Goal: Task Accomplishment & Management: Complete application form

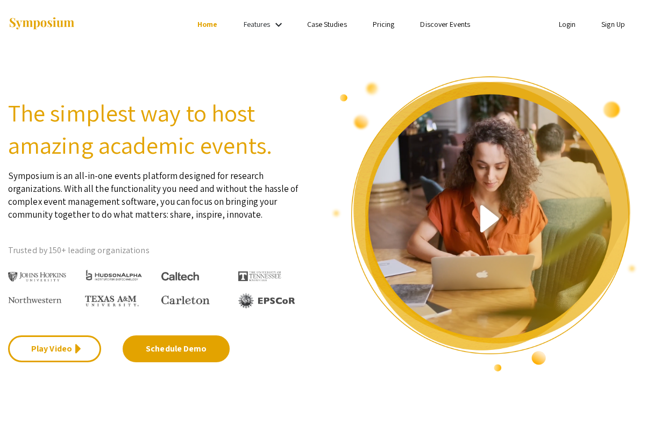
click at [604, 29] on link "Sign Up" at bounding box center [613, 24] width 24 height 10
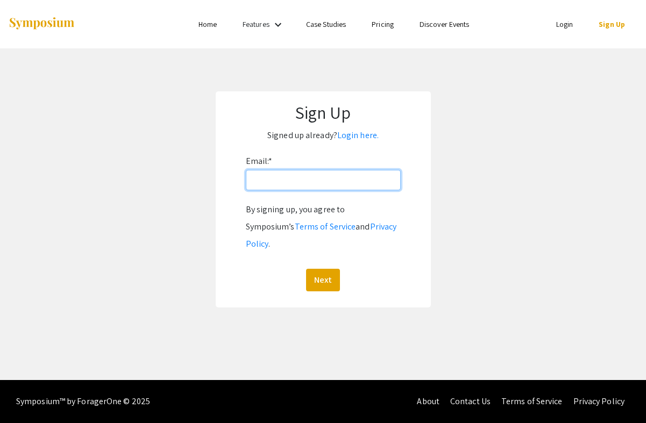
click at [311, 185] on input "Email: *" at bounding box center [323, 180] width 155 height 20
type input "[EMAIL_ADDRESS][PERSON_NAME][DOMAIN_NAME]"
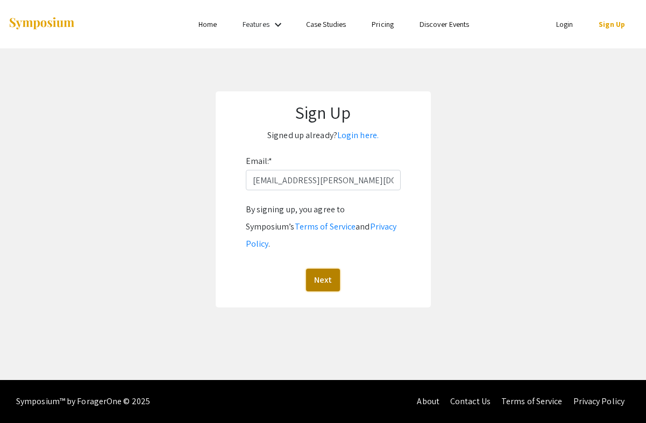
click at [326, 270] on button "Next" at bounding box center [323, 280] width 34 height 23
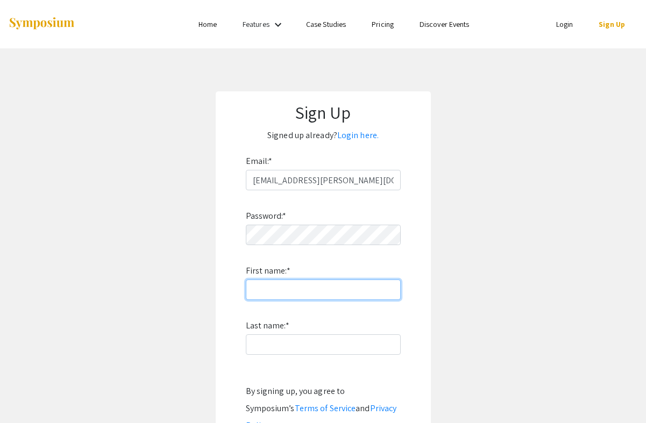
click at [283, 294] on input "First name: *" at bounding box center [323, 290] width 155 height 20
type input "Danaiym"
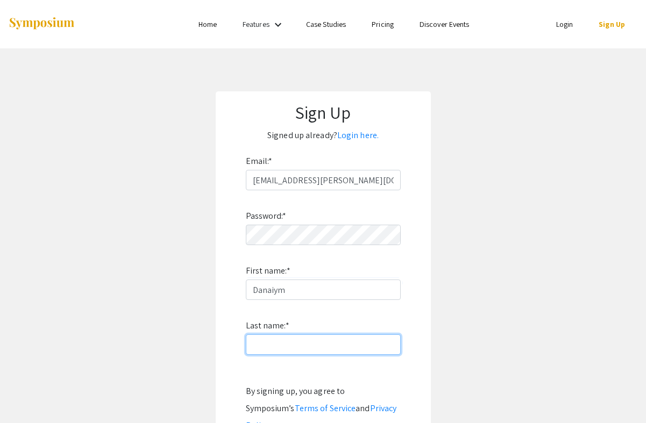
click at [259, 346] on input "Last name: *" at bounding box center [323, 345] width 155 height 20
type input "[PERSON_NAME]"
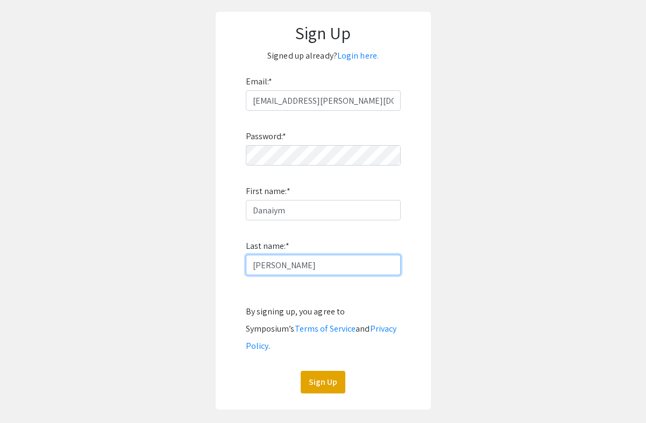
scroll to position [83, 0]
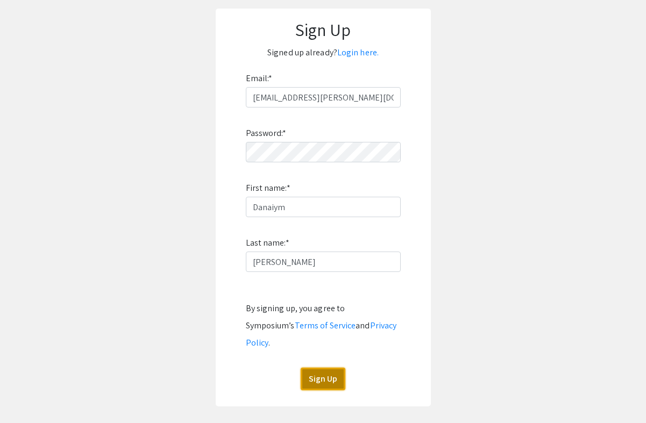
click at [326, 370] on button "Sign Up" at bounding box center [323, 379] width 45 height 23
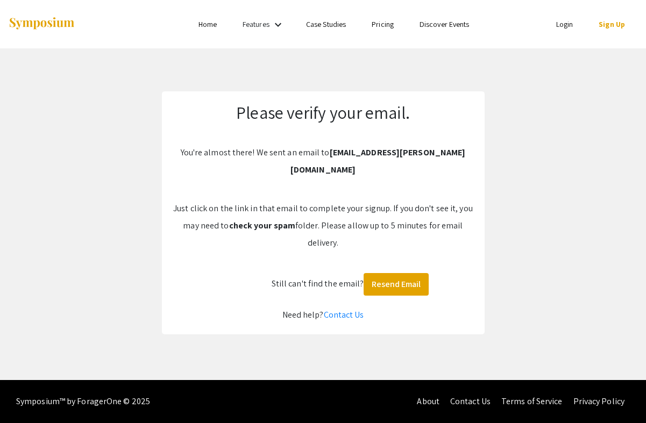
scroll to position [0, 0]
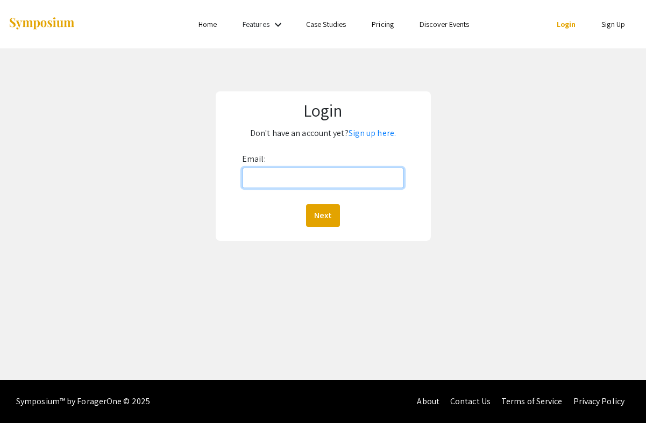
click at [289, 177] on input "Email:" at bounding box center [323, 178] width 162 height 20
type input "[EMAIL_ADDRESS][PERSON_NAME][DOMAIN_NAME]"
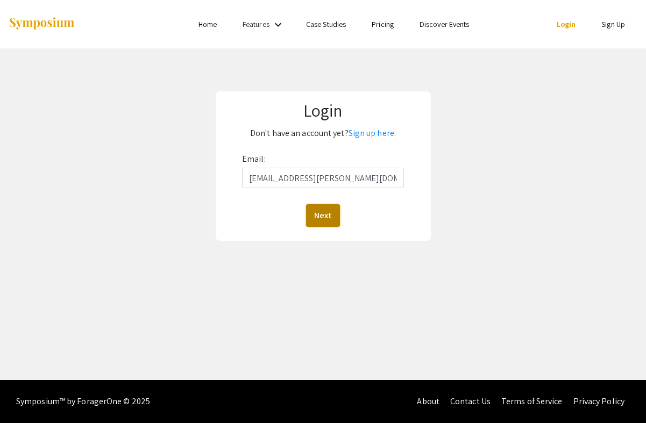
click at [317, 218] on button "Next" at bounding box center [323, 215] width 34 height 23
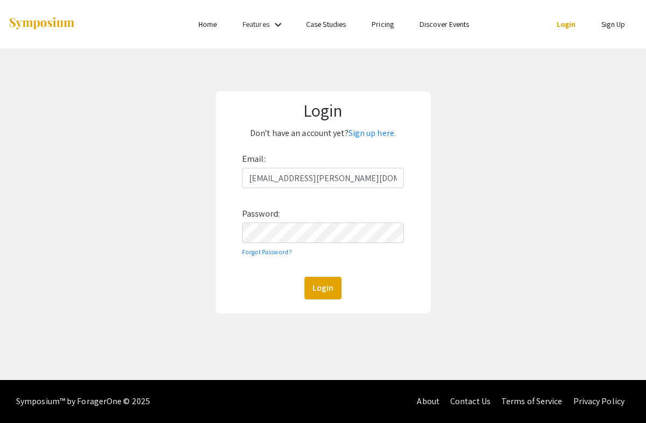
click at [314, 300] on div "Login Don't have an account yet? Sign up here. Email: dtalantb@andrew.cmu.edu P…" at bounding box center [323, 202] width 215 height 222
click at [316, 292] on button "Login" at bounding box center [322, 288] width 37 height 23
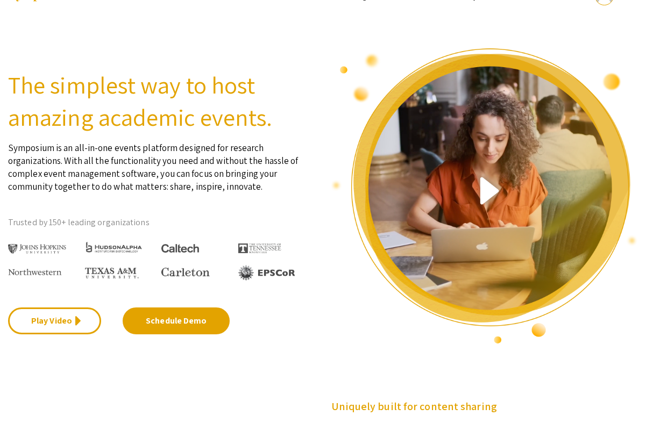
scroll to position [31, 0]
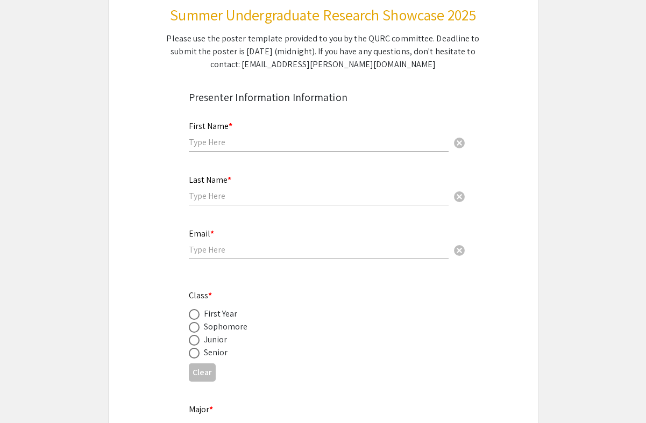
scroll to position [192, 0]
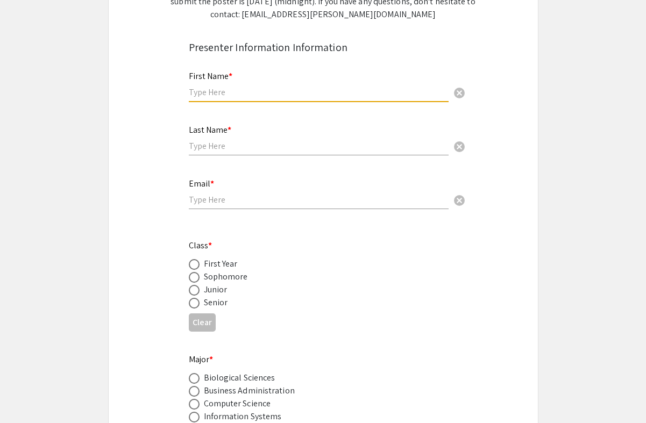
click at [338, 93] on input "text" at bounding box center [319, 92] width 260 height 11
type input "Danaiym"
type input "Talantbekova"
type input "[EMAIL_ADDRESS][PERSON_NAME][DOMAIN_NAME]"
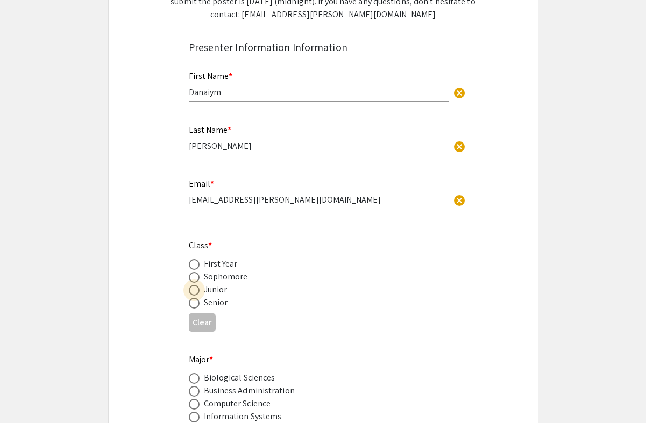
click at [195, 291] on span at bounding box center [194, 290] width 11 height 11
click at [195, 291] on input "radio" at bounding box center [194, 290] width 11 height 11
radio input "true"
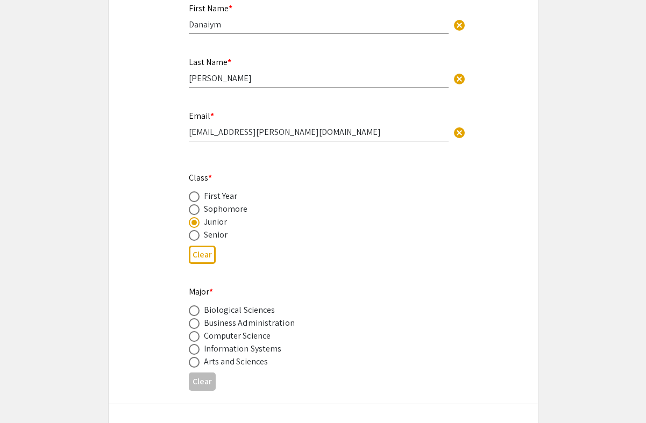
scroll to position [281, 0]
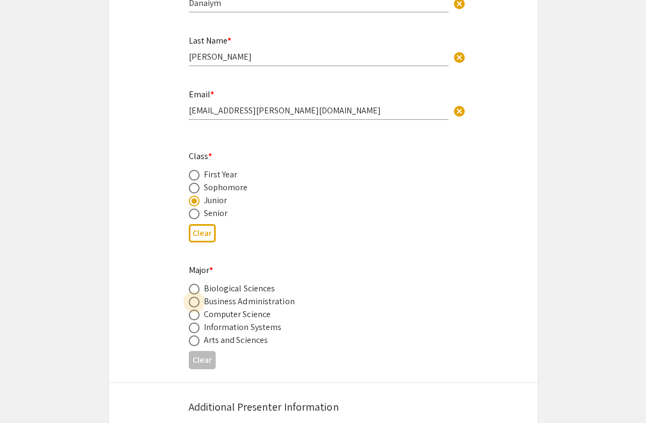
click at [193, 305] on span at bounding box center [194, 302] width 11 height 11
click at [193, 305] on input "radio" at bounding box center [194, 302] width 11 height 11
radio input "true"
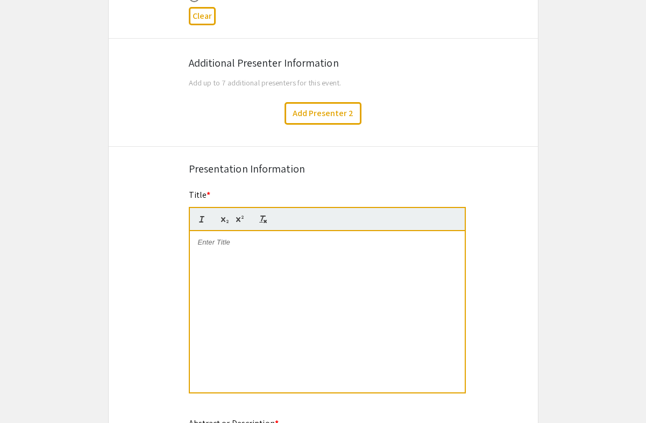
scroll to position [645, 0]
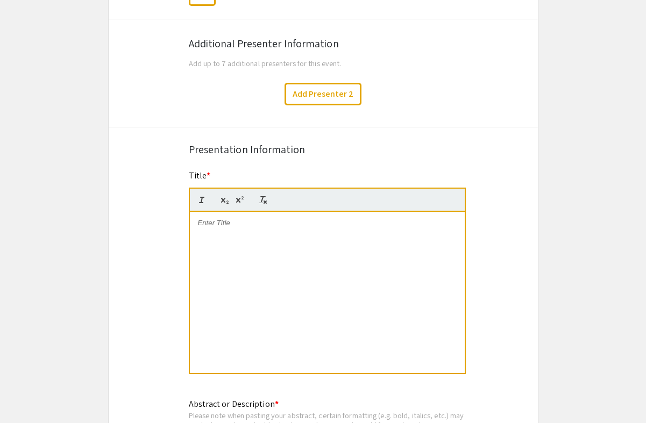
click at [266, 269] on div at bounding box center [327, 292] width 275 height 161
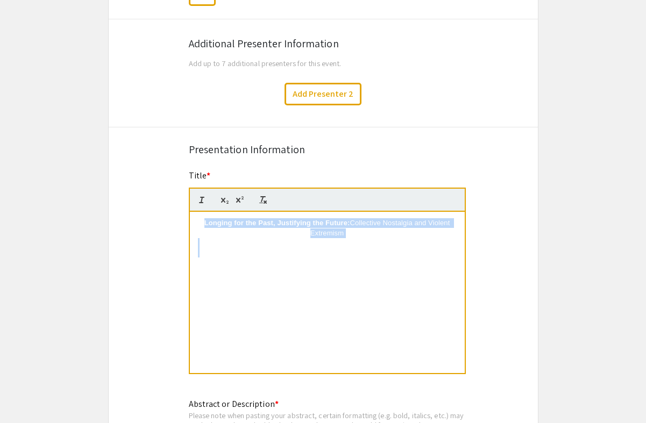
drag, startPoint x: 192, startPoint y: 223, endPoint x: 248, endPoint y: 288, distance: 86.2
click at [249, 289] on div "Longing for the Past, Justifying the Future: Collective Nostalgia and Violent E…" at bounding box center [327, 292] width 275 height 161
click at [339, 250] on p at bounding box center [327, 253] width 259 height 10
drag, startPoint x: 316, startPoint y: 240, endPoint x: 215, endPoint y: 231, distance: 101.5
click at [215, 231] on div "Longing for the Past, Justifying the Future: Collective Nostalgia and Violent E…" at bounding box center [327, 292] width 275 height 161
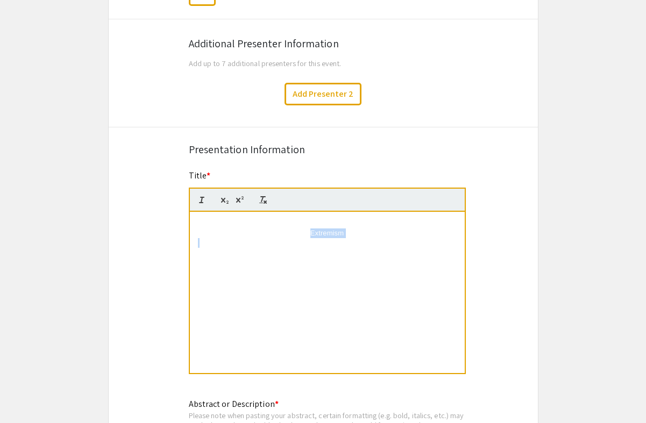
click at [215, 231] on p "Longing for the Past, Justifying the Future: Collective Nostalgia and Violent E…" at bounding box center [327, 228] width 259 height 20
click at [265, 202] on icon "button" at bounding box center [263, 200] width 10 height 10
click at [220, 246] on p at bounding box center [327, 243] width 259 height 10
drag, startPoint x: 191, startPoint y: 224, endPoint x: 288, endPoint y: 270, distance: 106.8
click at [288, 270] on div "Longing for the Past, Justifying the Future: Collective Nostalgia and Violent E…" at bounding box center [327, 292] width 275 height 161
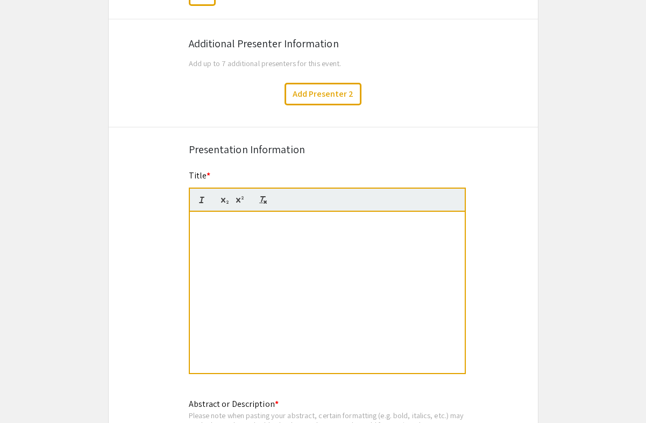
click at [214, 204] on div at bounding box center [327, 200] width 277 height 24
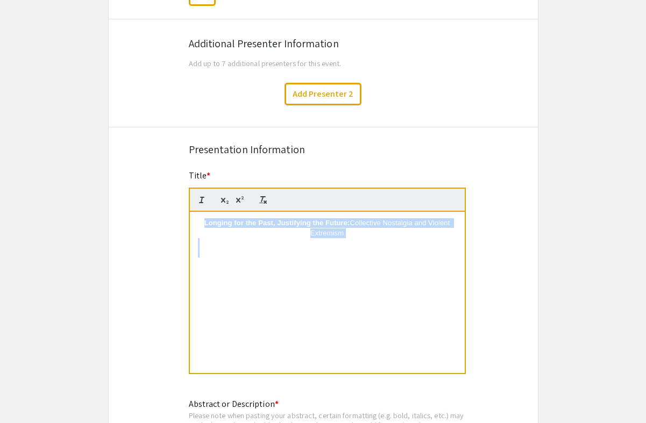
drag, startPoint x: 196, startPoint y: 226, endPoint x: 382, endPoint y: 257, distance: 188.5
click at [382, 257] on div "Longing for the Past, Justifying the Future: Collective Nostalgia and Violent E…" at bounding box center [327, 292] width 275 height 161
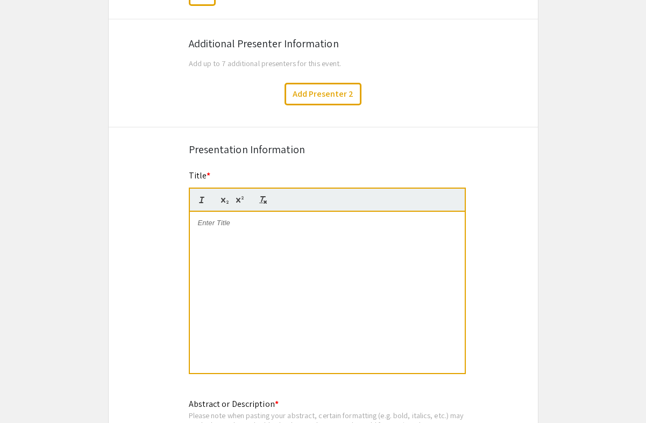
click at [233, 228] on p at bounding box center [327, 223] width 259 height 10
click at [214, 225] on p at bounding box center [327, 223] width 259 height 10
click at [337, 167] on div "Symposium Presentation Submission Summer Undergraduate Research Showcase 2025 P…" at bounding box center [323, 282] width 430 height 1733
click at [208, 226] on p at bounding box center [327, 223] width 259 height 10
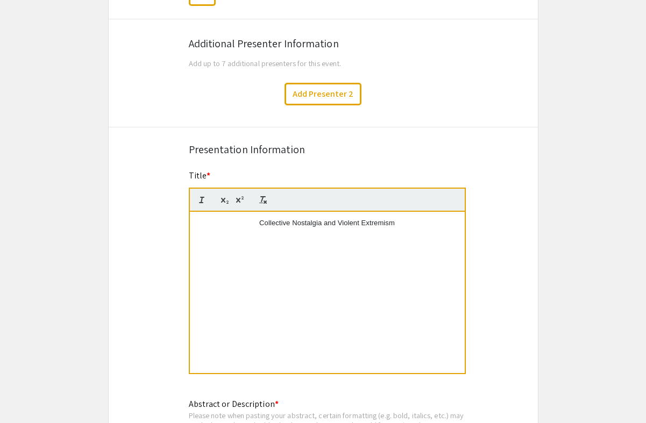
click at [511, 231] on div "Symposium Presentation Submission Summer Undergraduate Research Showcase 2025 P…" at bounding box center [323, 282] width 430 height 1733
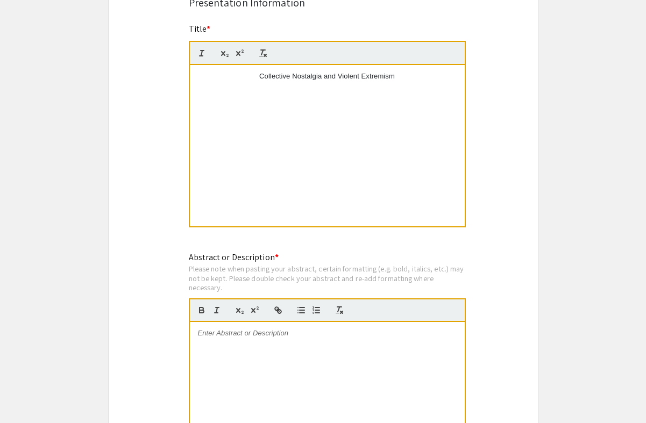
scroll to position [800, 0]
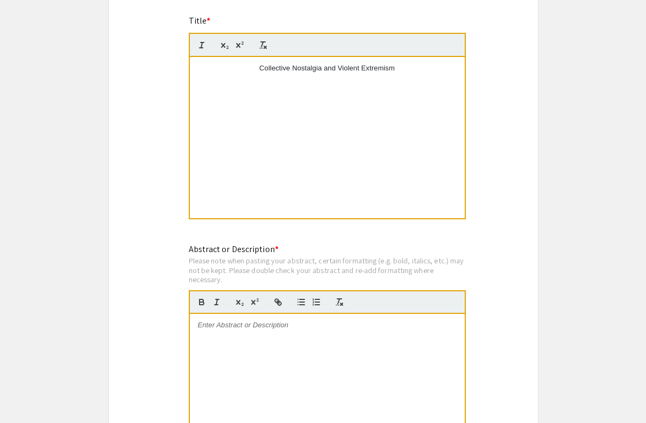
click at [248, 330] on p at bounding box center [327, 326] width 259 height 10
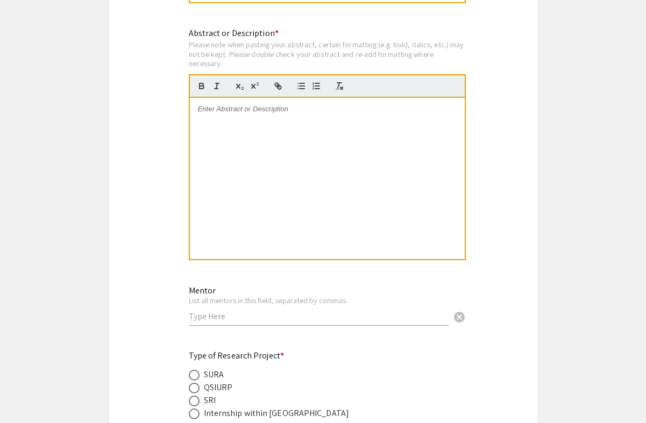
scroll to position [1043, 0]
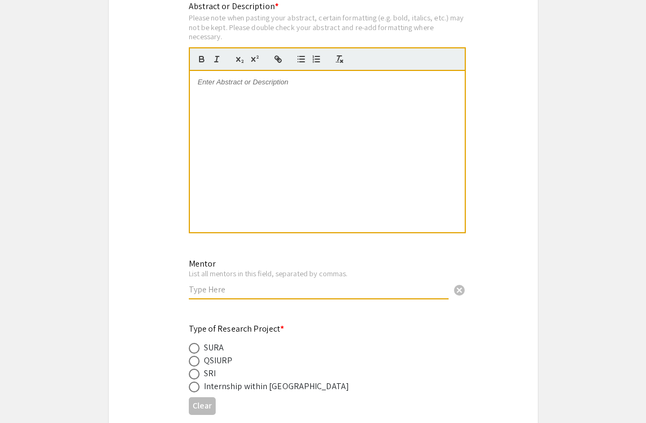
click at [204, 293] on input "text" at bounding box center [319, 289] width 260 height 11
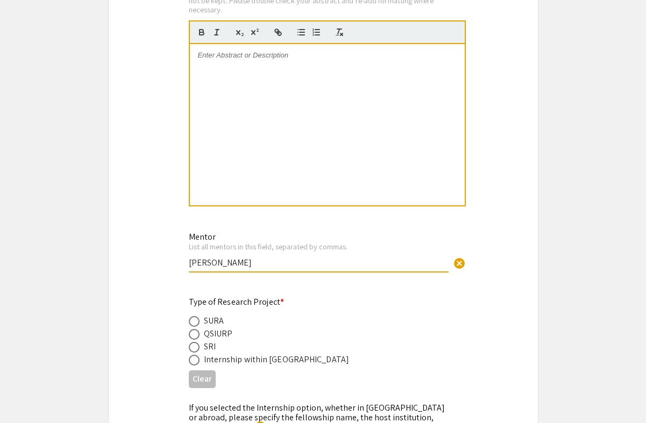
scroll to position [1071, 0]
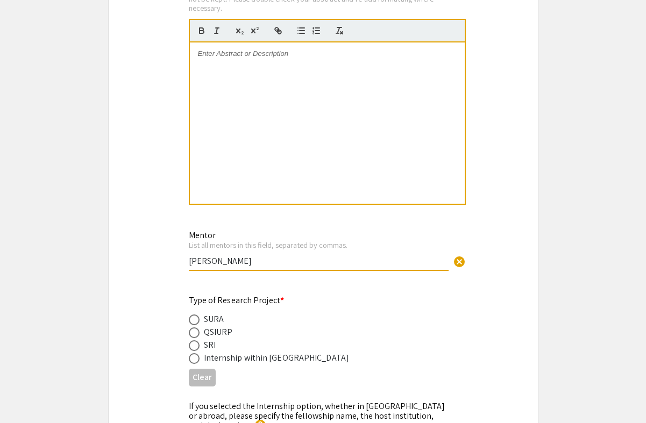
type input "Jocelyn Belanger"
click at [190, 323] on span at bounding box center [194, 320] width 11 height 11
click at [190, 323] on input "radio" at bounding box center [194, 320] width 11 height 11
radio input "true"
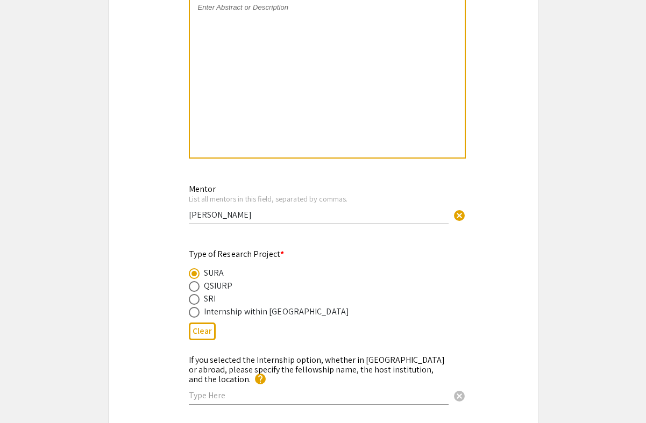
scroll to position [1226, 0]
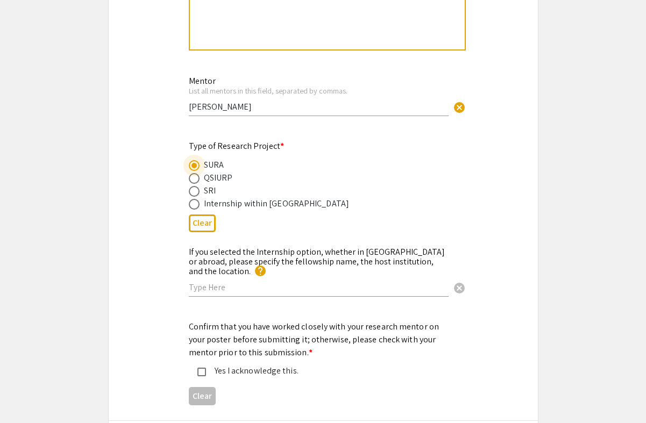
click at [204, 368] on mat-pseudo-checkbox at bounding box center [201, 372] width 9 height 9
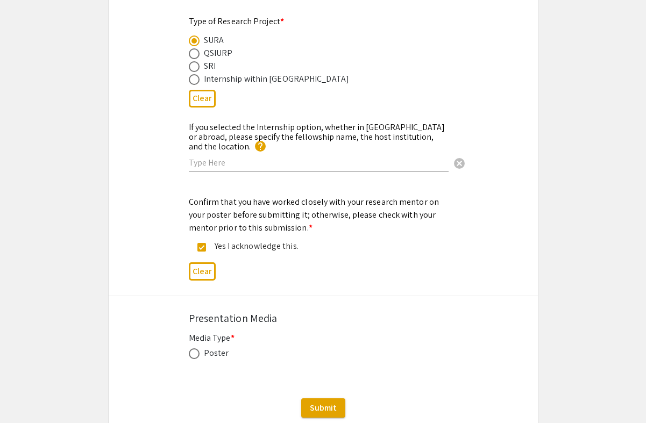
scroll to position [1372, 0]
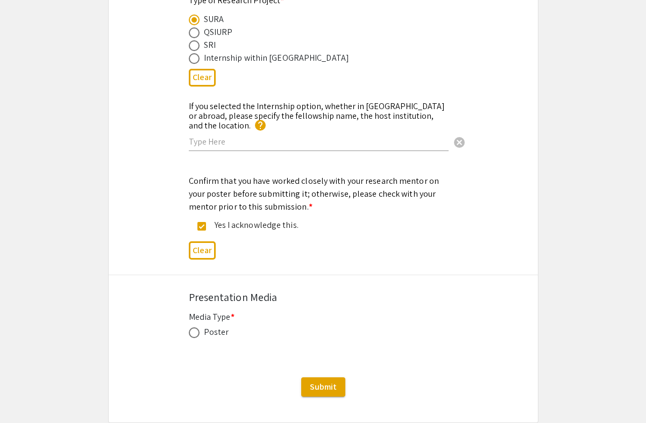
click at [195, 328] on span at bounding box center [194, 333] width 11 height 11
click at [195, 328] on input "radio" at bounding box center [194, 333] width 11 height 11
radio input "true"
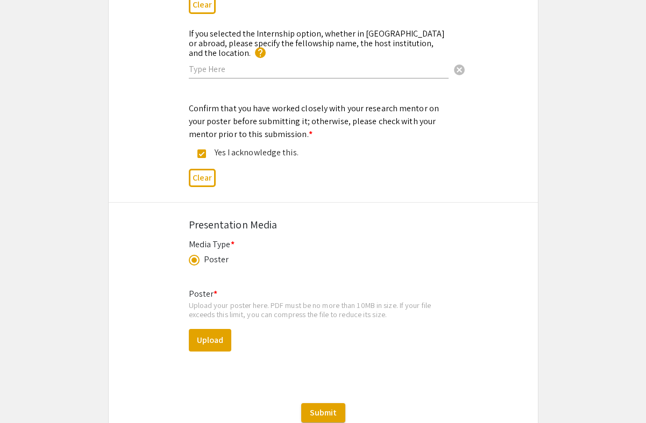
scroll to position [1483, 0]
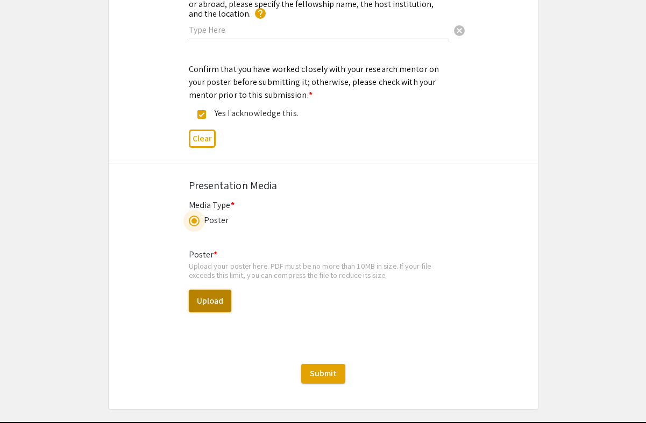
click at [211, 295] on button "Upload" at bounding box center [210, 301] width 42 height 23
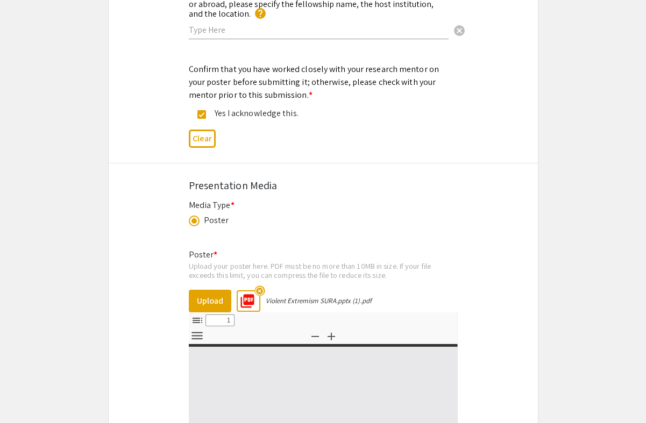
select select "custom"
type input "0"
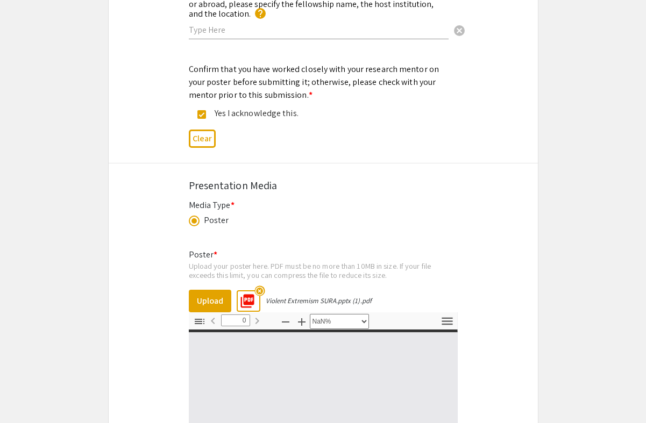
select select "auto"
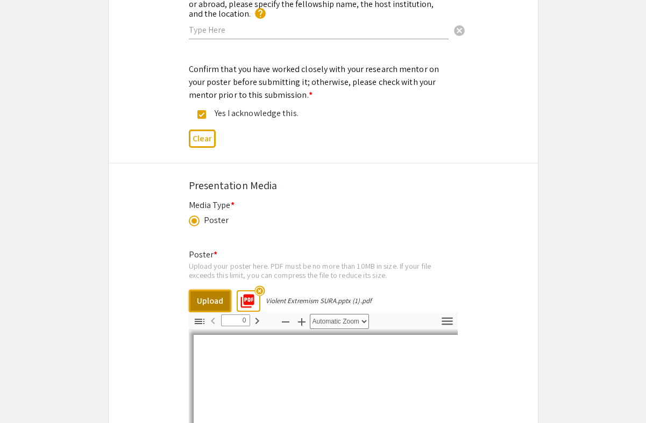
type input "1"
select select "auto"
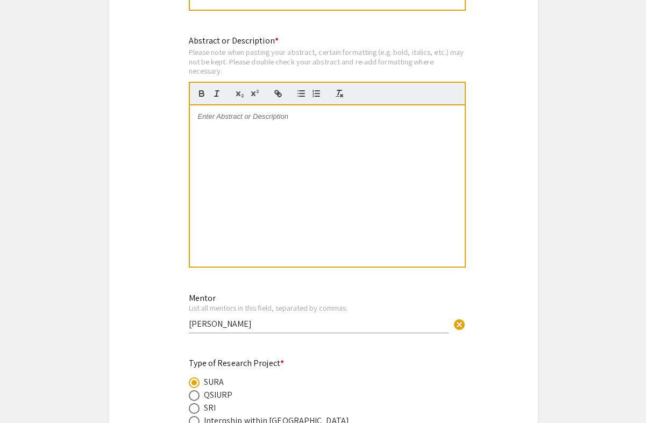
scroll to position [994, 0]
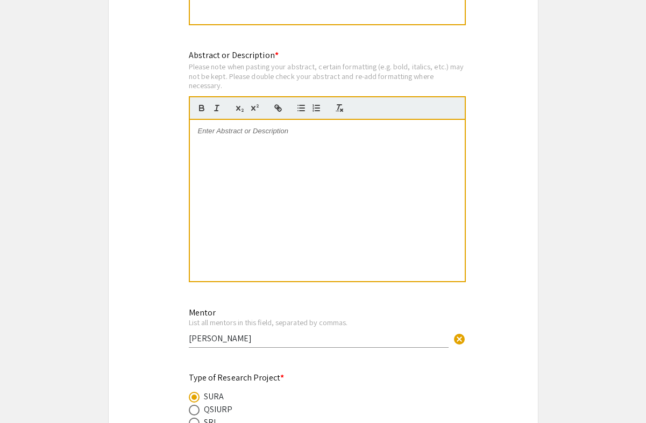
click at [196, 134] on div at bounding box center [327, 200] width 275 height 161
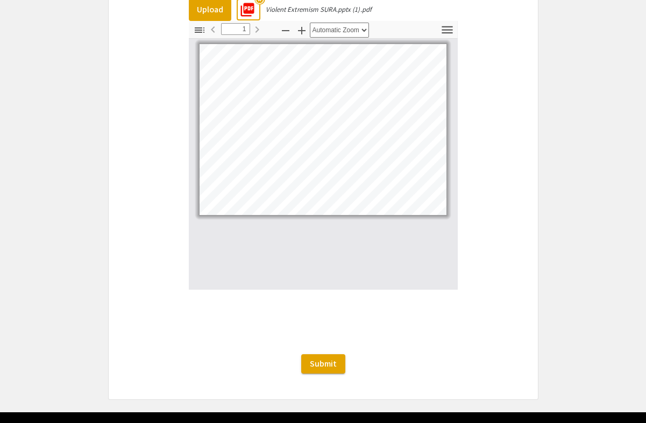
scroll to position [1801, 0]
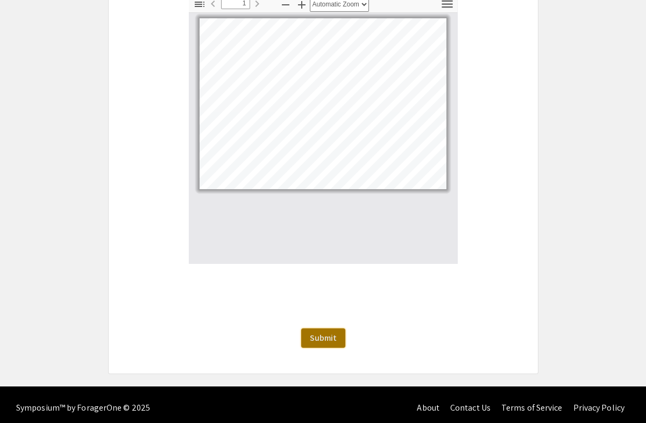
click at [333, 332] on span "Submit" at bounding box center [323, 337] width 27 height 11
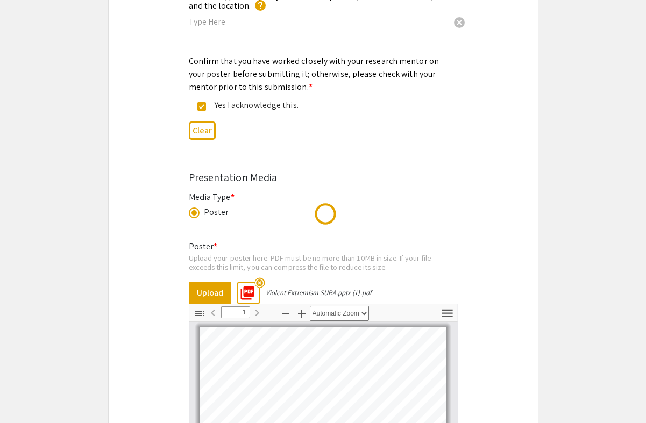
scroll to position [0, 0]
